Goal: Task Accomplishment & Management: Use online tool/utility

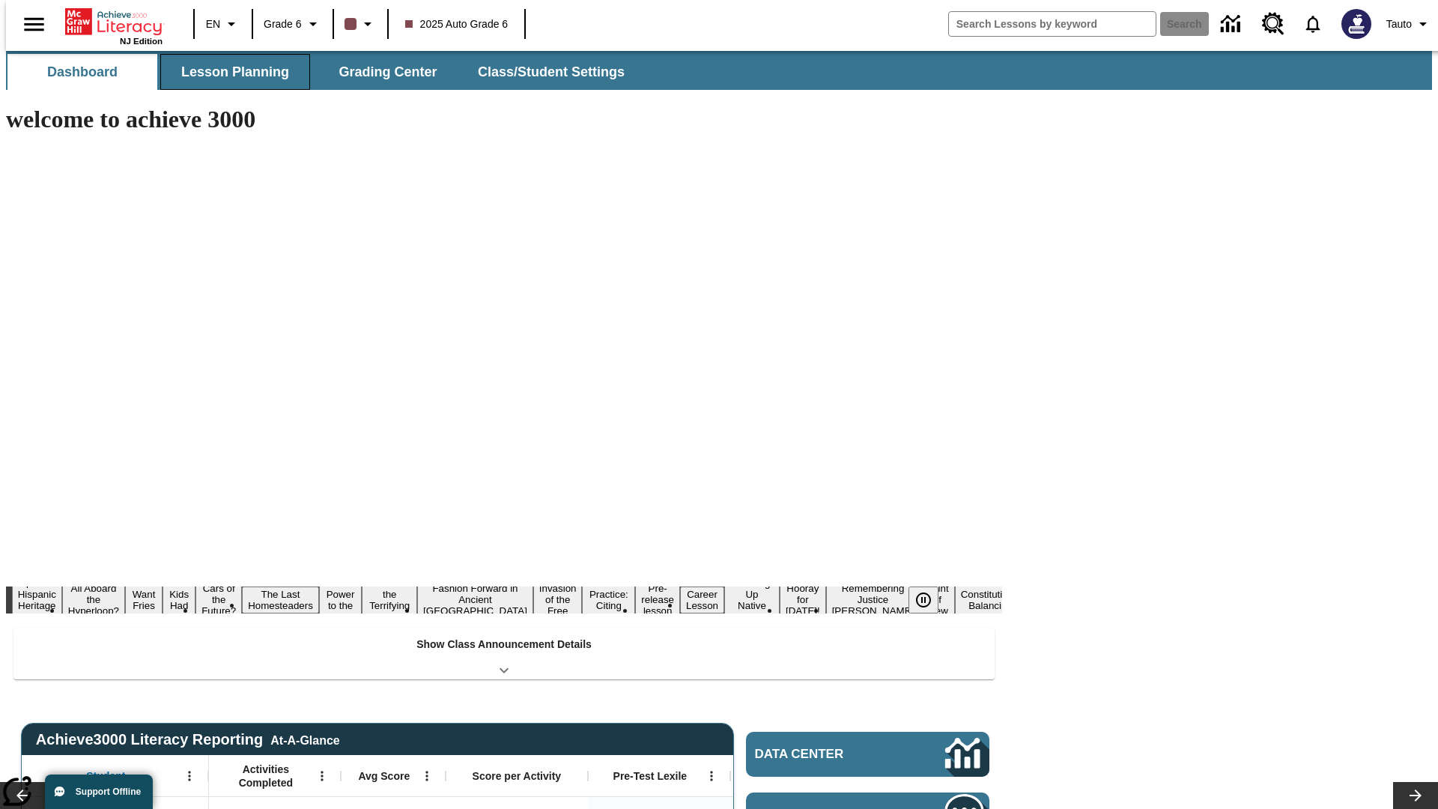
click at [229, 72] on button "Lesson Planning" at bounding box center [235, 72] width 150 height 36
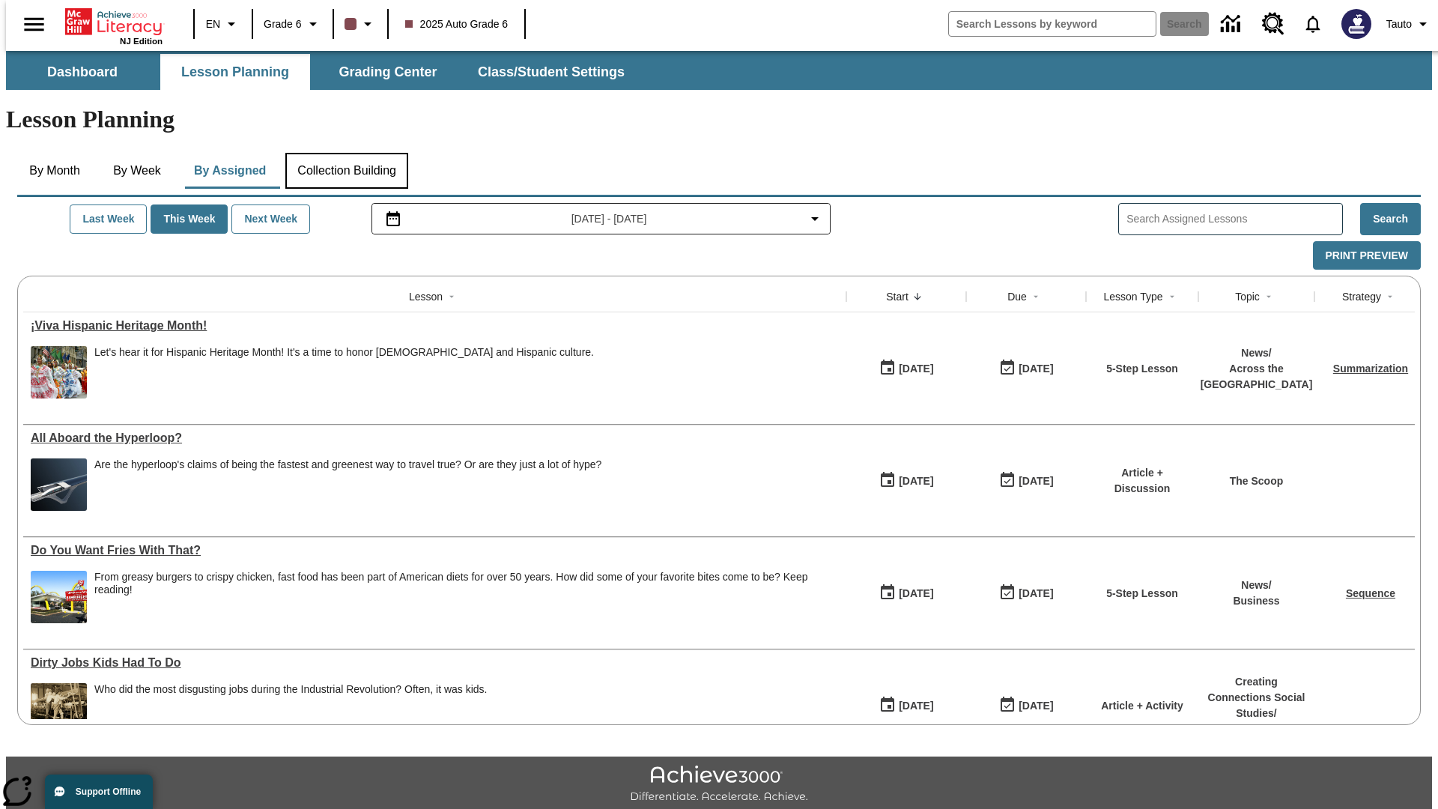
click at [346, 153] on button "Collection Building" at bounding box center [346, 171] width 123 height 36
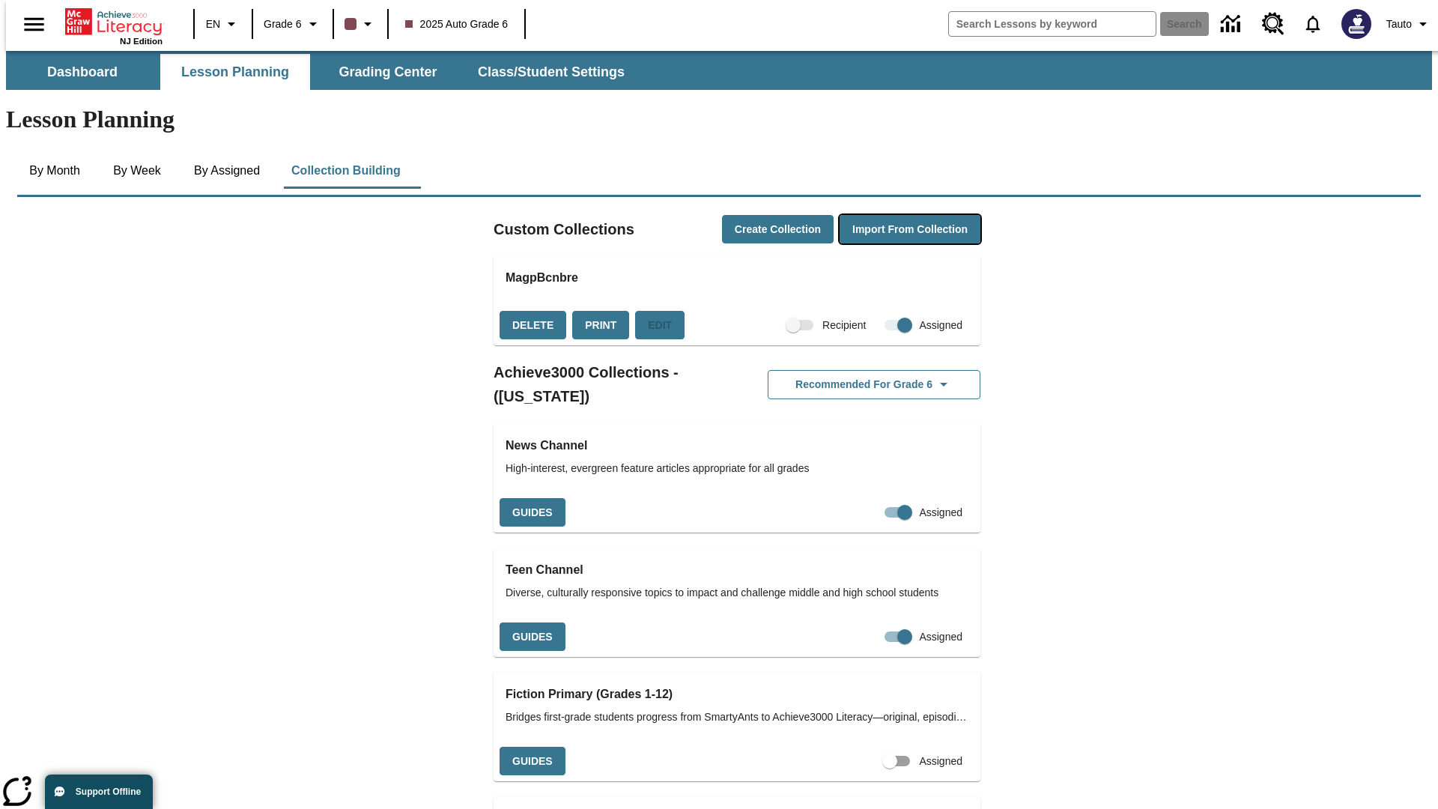
click at [884, 215] on button "Import from Collection" at bounding box center [909, 229] width 141 height 29
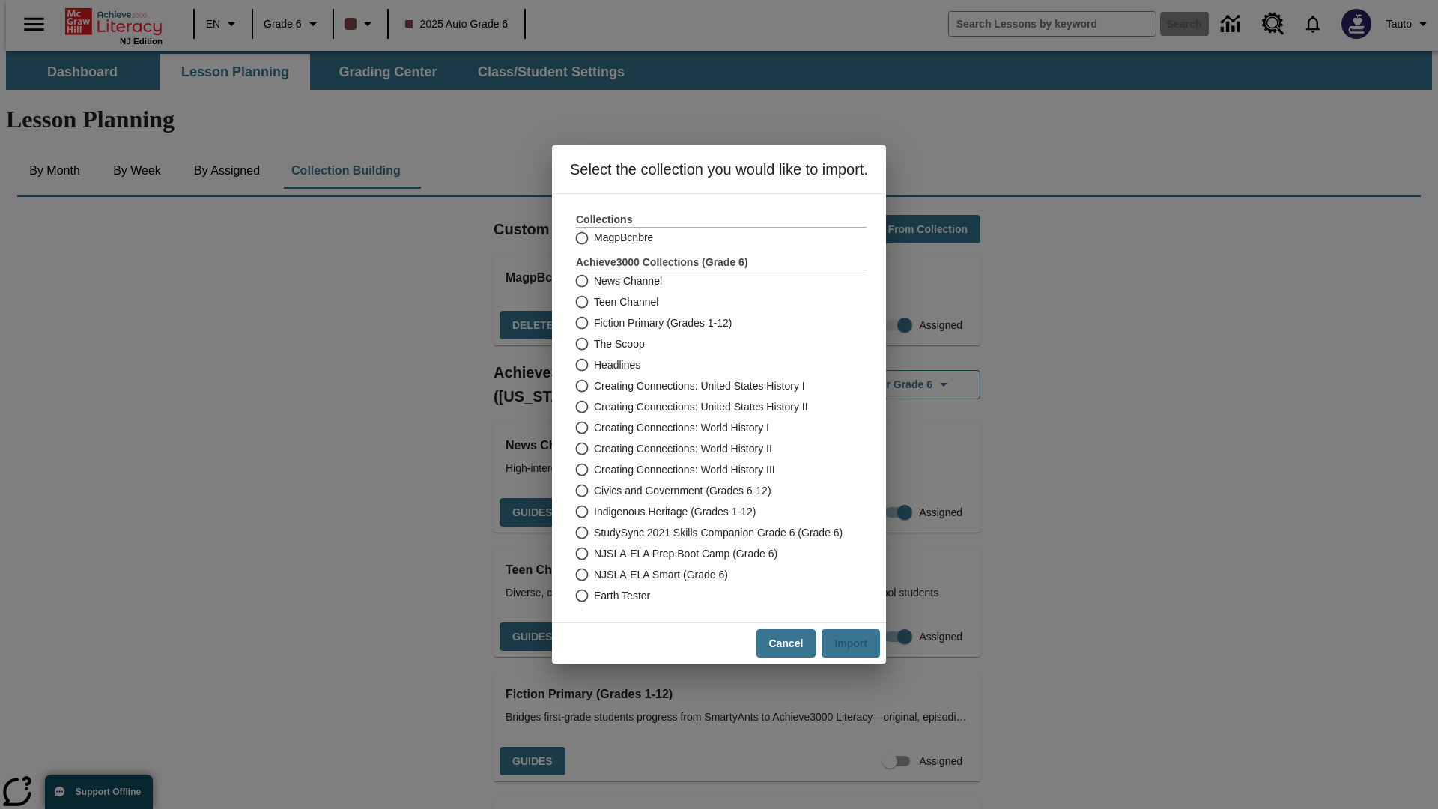
click at [711, 365] on label "Headlines" at bounding box center [711, 364] width 287 height 21
click at [594, 365] on input "Headlines" at bounding box center [581, 364] width 26 height 21
radio input "true"
click at [857, 643] on button "Import" at bounding box center [850, 643] width 58 height 29
